Goal: Information Seeking & Learning: Learn about a topic

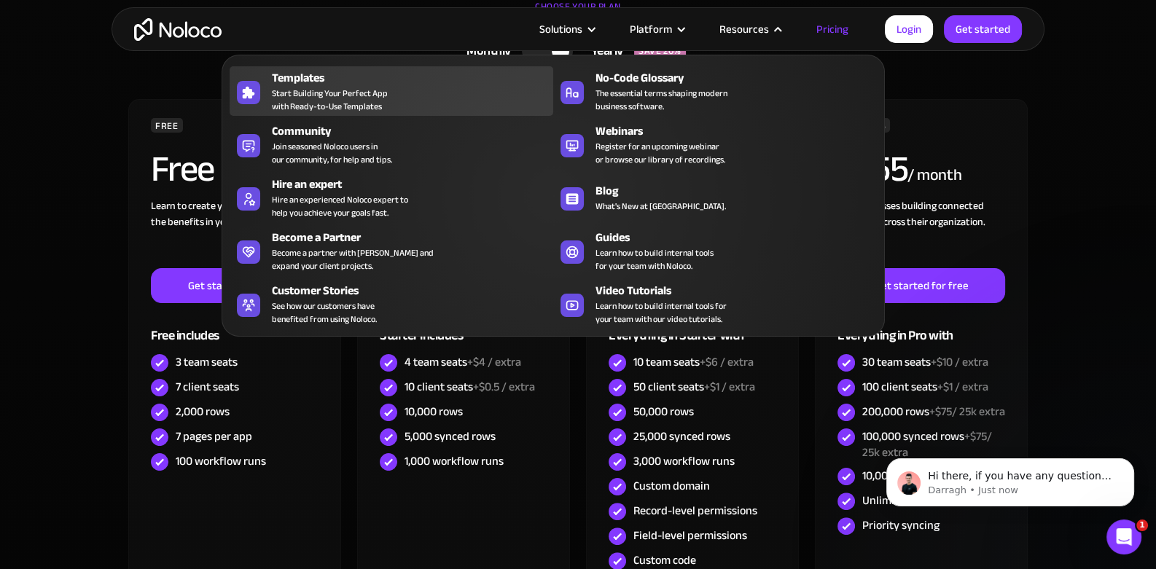
click at [354, 87] on span "Start Building Your Perfect App with Ready-to-Use Templates" at bounding box center [330, 100] width 116 height 26
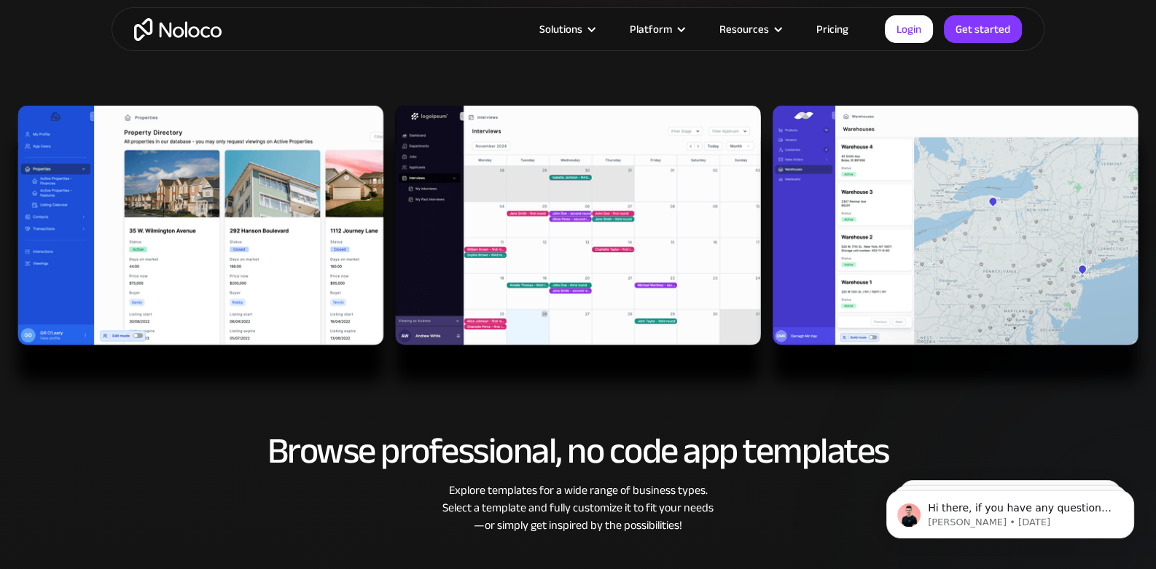
click at [117, 196] on img at bounding box center [578, 252] width 1156 height 293
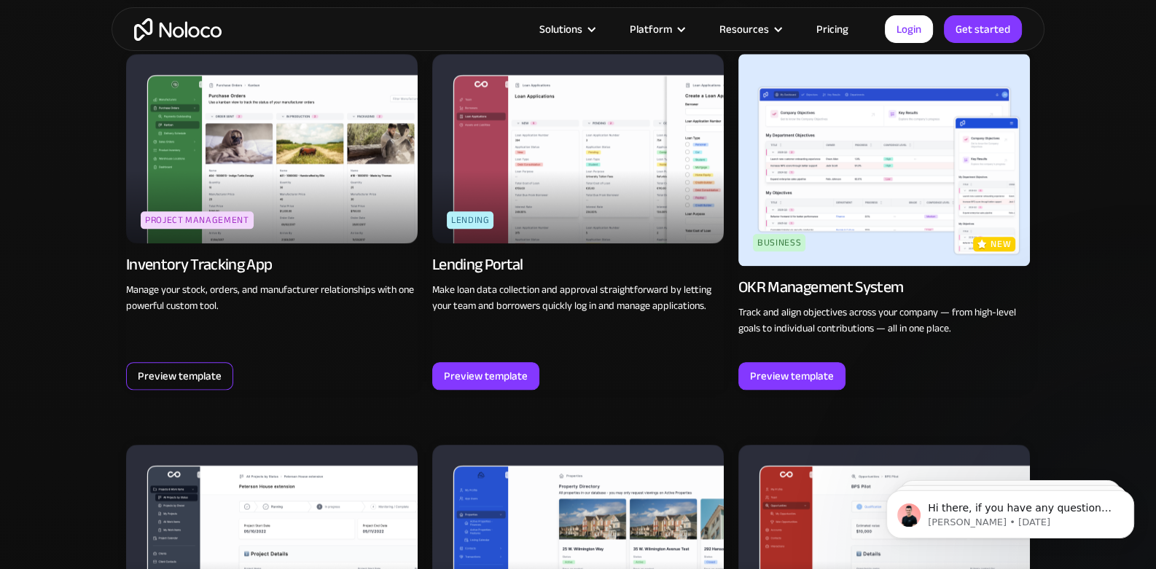
scroll to position [2233, 0]
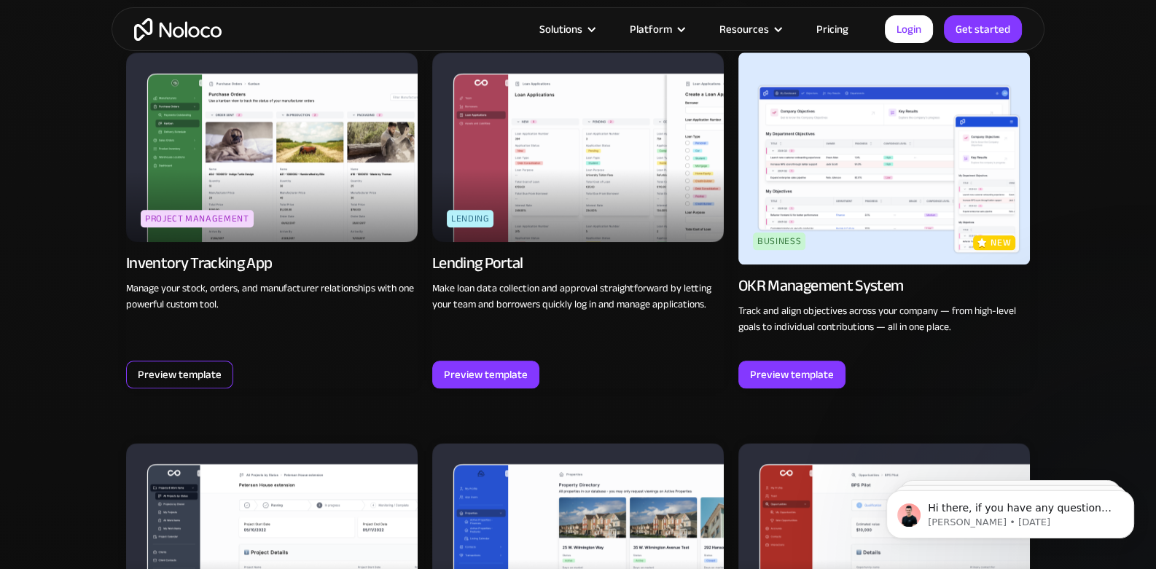
click at [211, 374] on div "Preview template" at bounding box center [180, 374] width 84 height 19
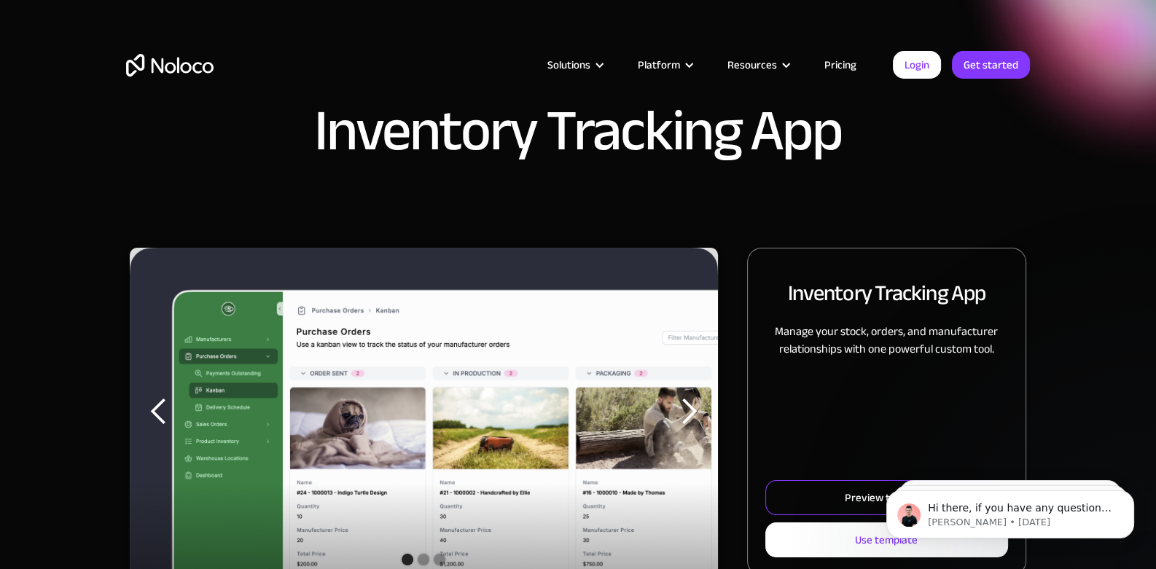
click at [836, 499] on link "Preview template" at bounding box center [886, 497] width 243 height 35
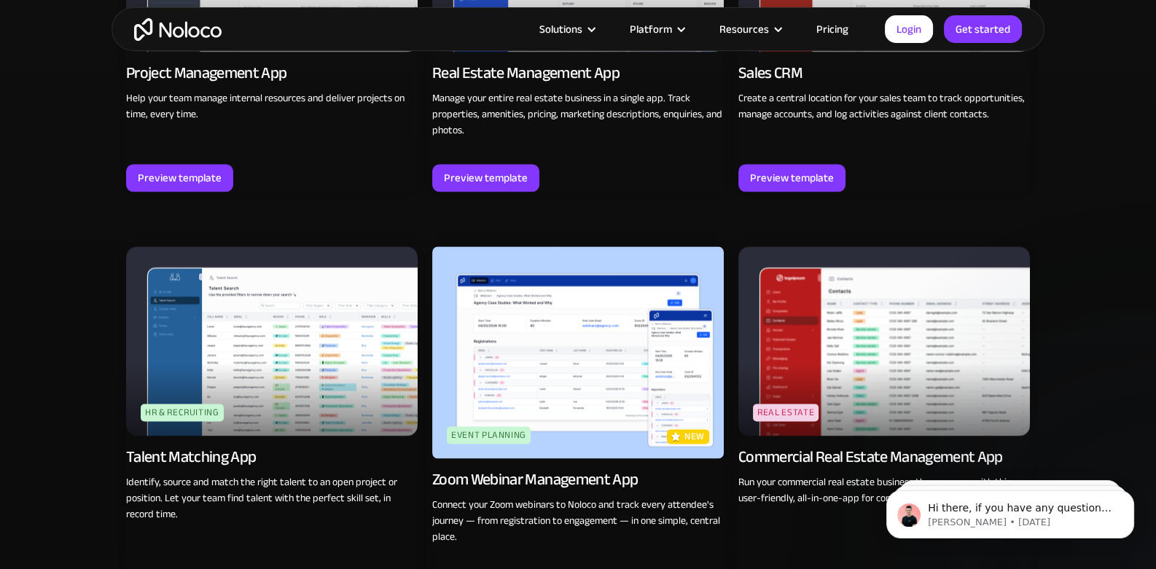
scroll to position [2816, 0]
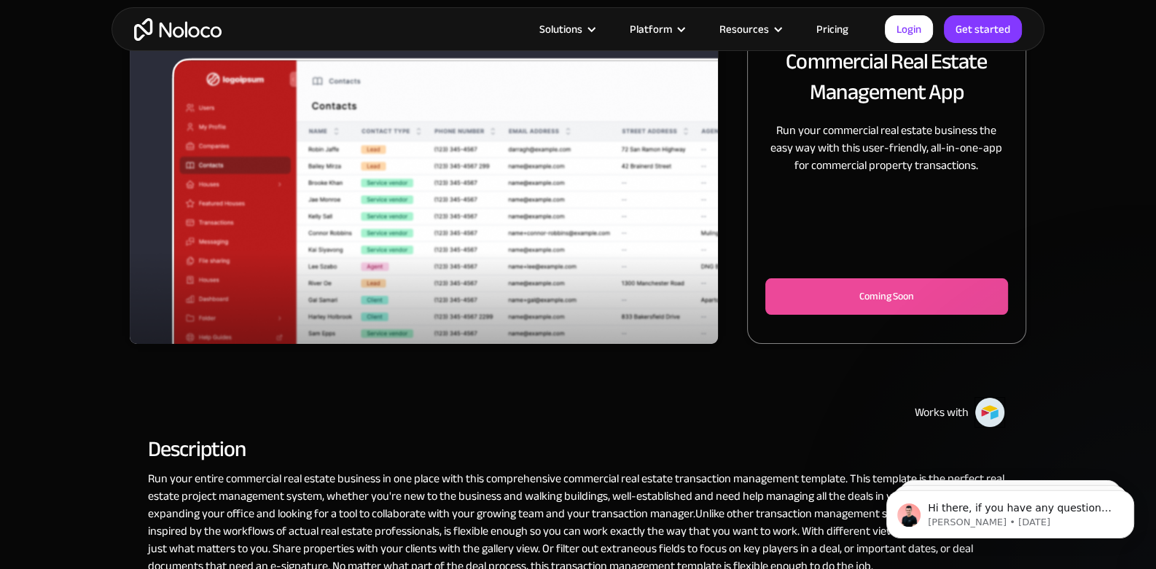
scroll to position [291, 0]
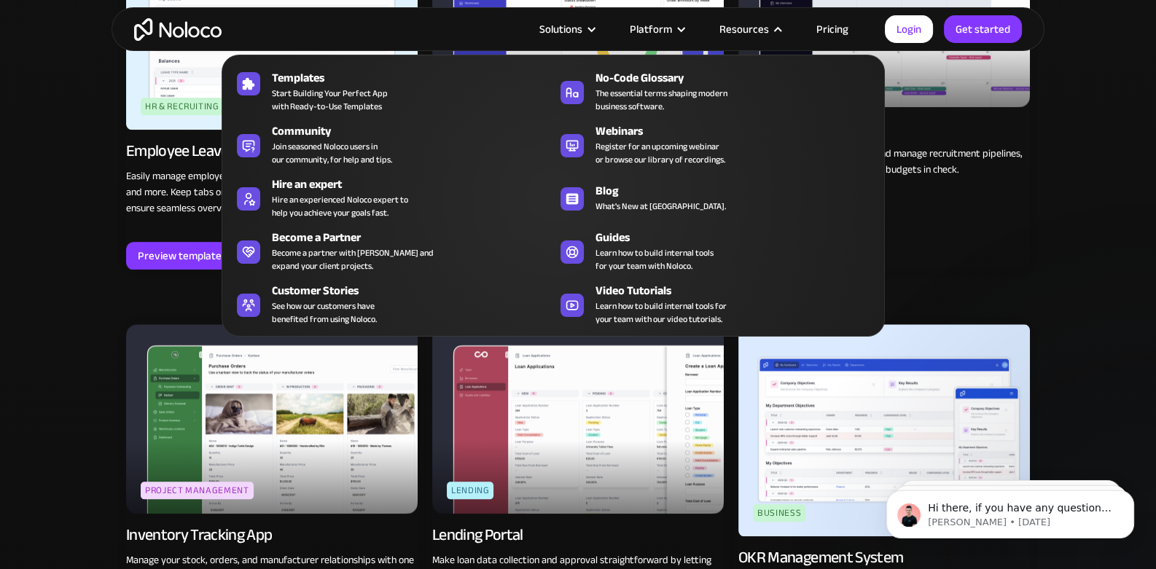
scroll to position [1960, 0]
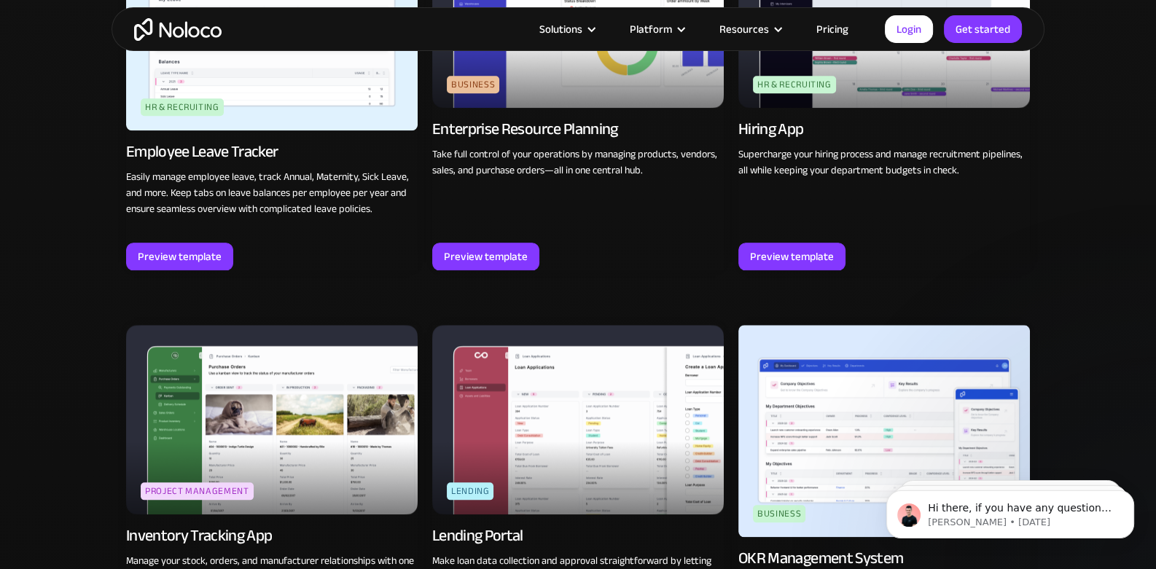
click at [836, 31] on link "Pricing" at bounding box center [832, 29] width 69 height 19
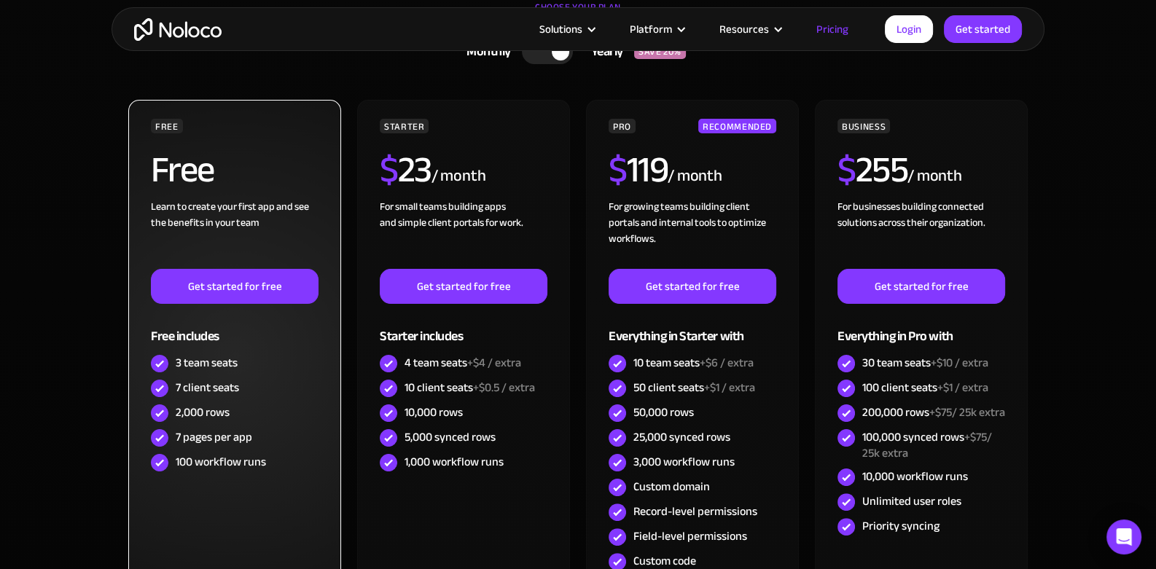
scroll to position [386, 0]
